Goal: Check status: Check status

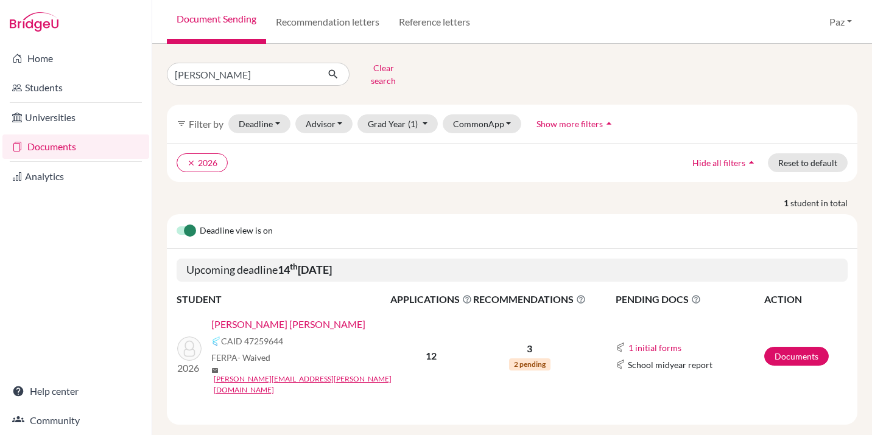
click at [228, 317] on link "[PERSON_NAME] [PERSON_NAME]" at bounding box center [288, 324] width 154 height 15
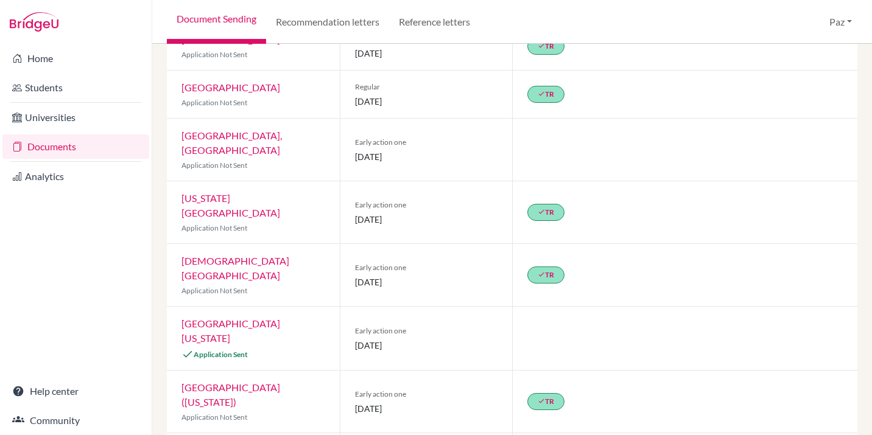
scroll to position [178, 0]
